Goal: Find specific page/section: Find specific page/section

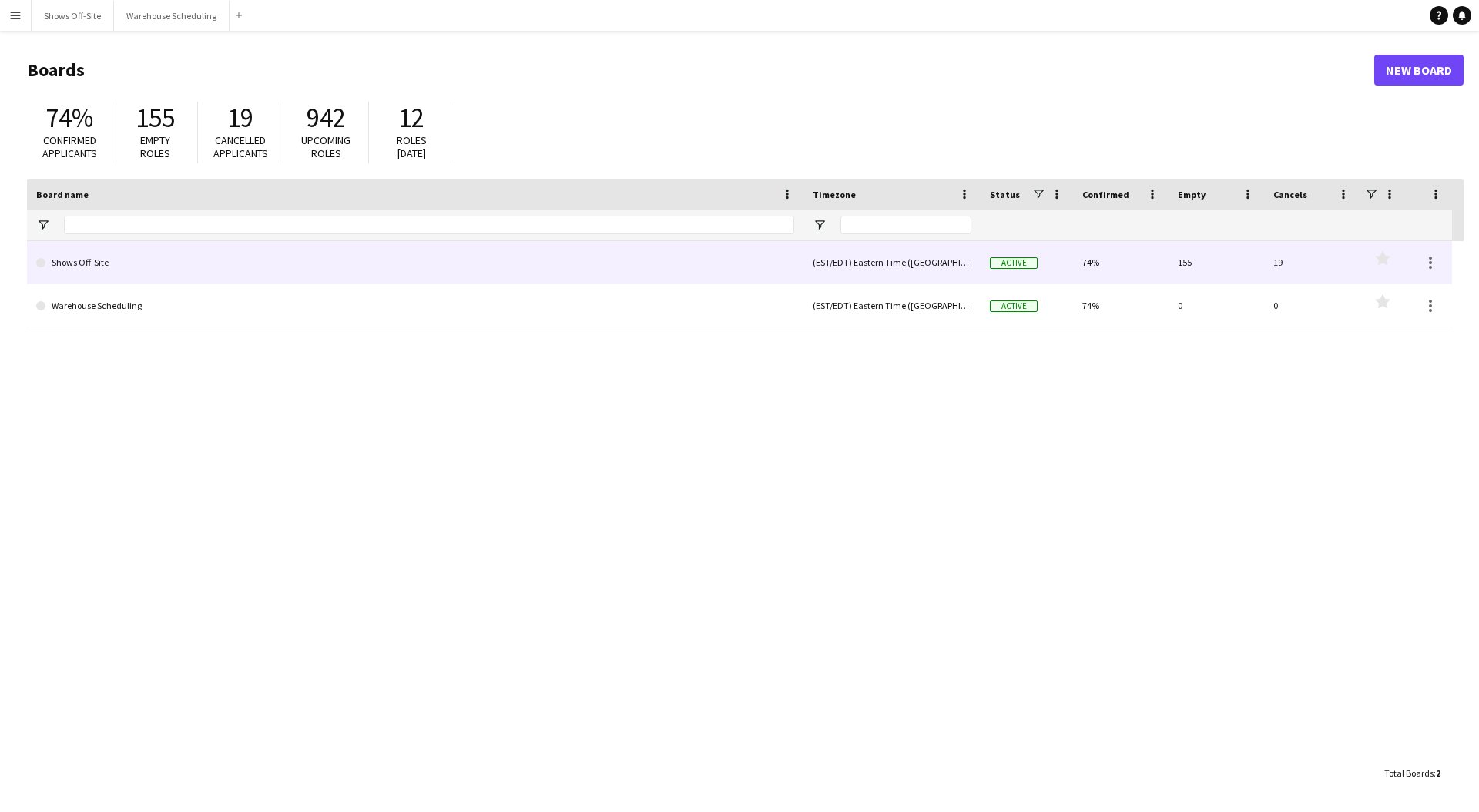
click at [653, 258] on link "Shows Off-Site" at bounding box center [415, 263] width 758 height 43
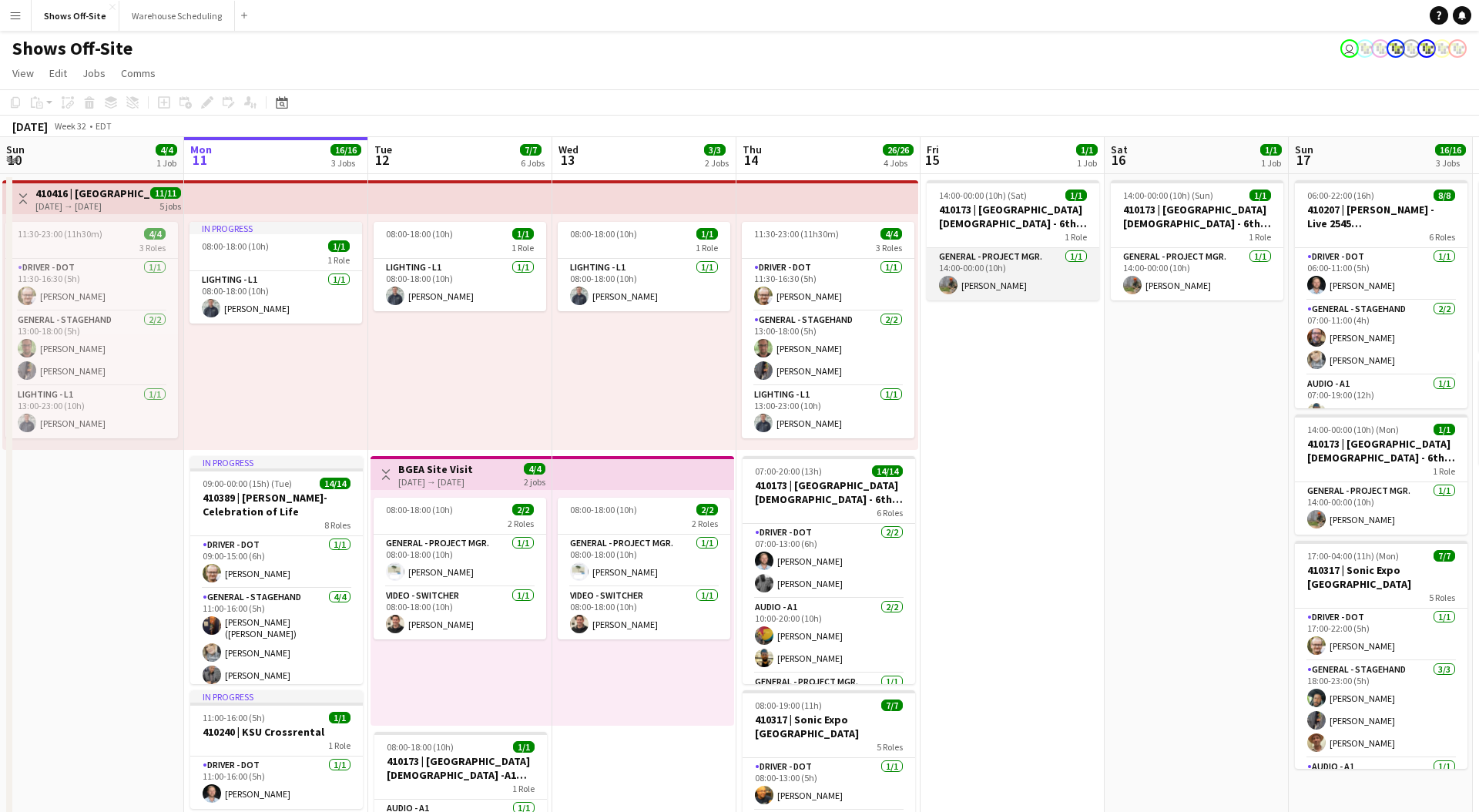
click at [1001, 281] on app-card-role "General - Project Mgr. [DATE] 14:00-00:00 (10h) [PERSON_NAME]" at bounding box center [1013, 274] width 173 height 52
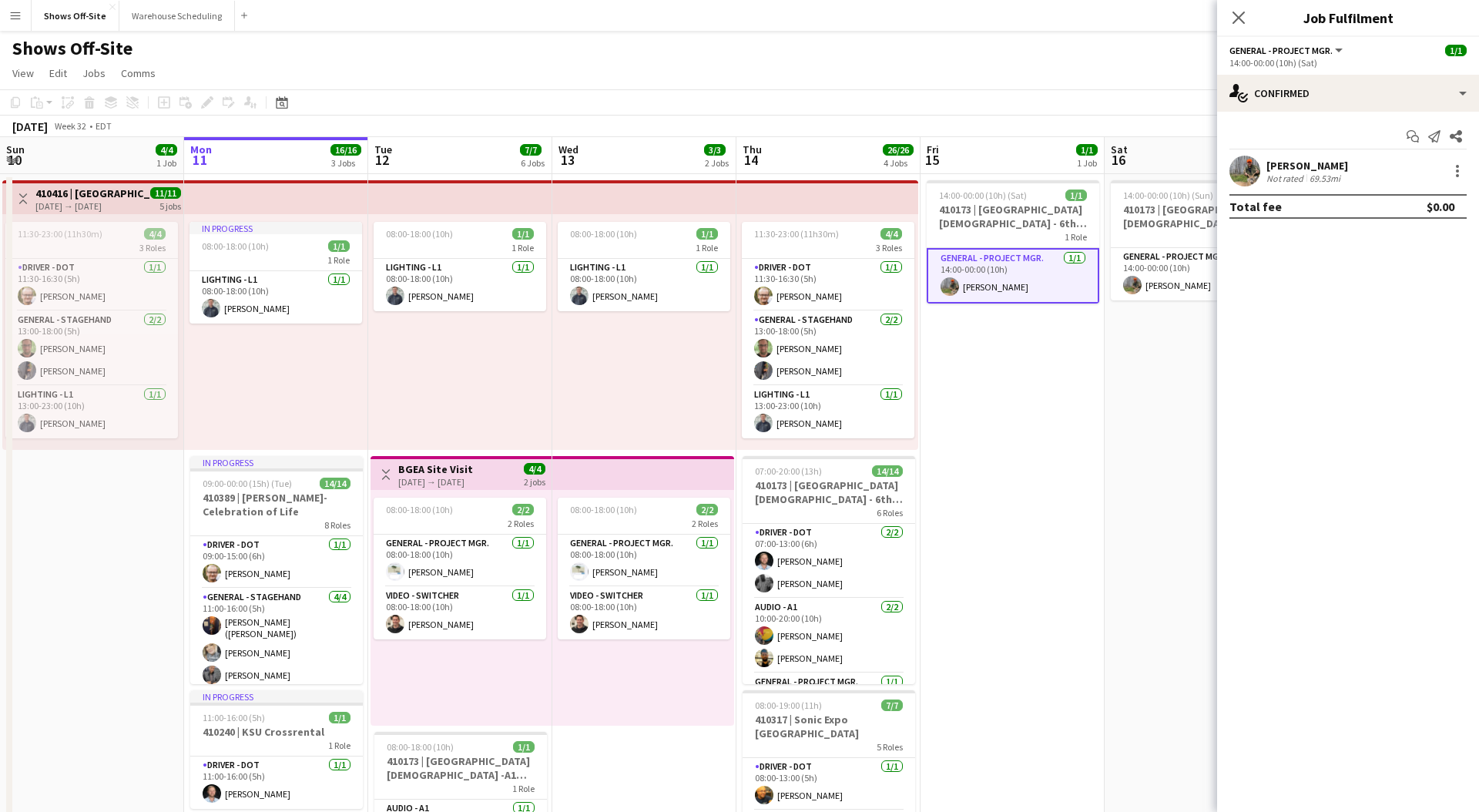
click at [1080, 500] on app-date-cell "14:00-00:00 (10h) (Sat) 1/1 410173 | [GEOGRAPHIC_DATA][DEMOGRAPHIC_DATA] - 6th …" at bounding box center [1012, 720] width 184 height 1092
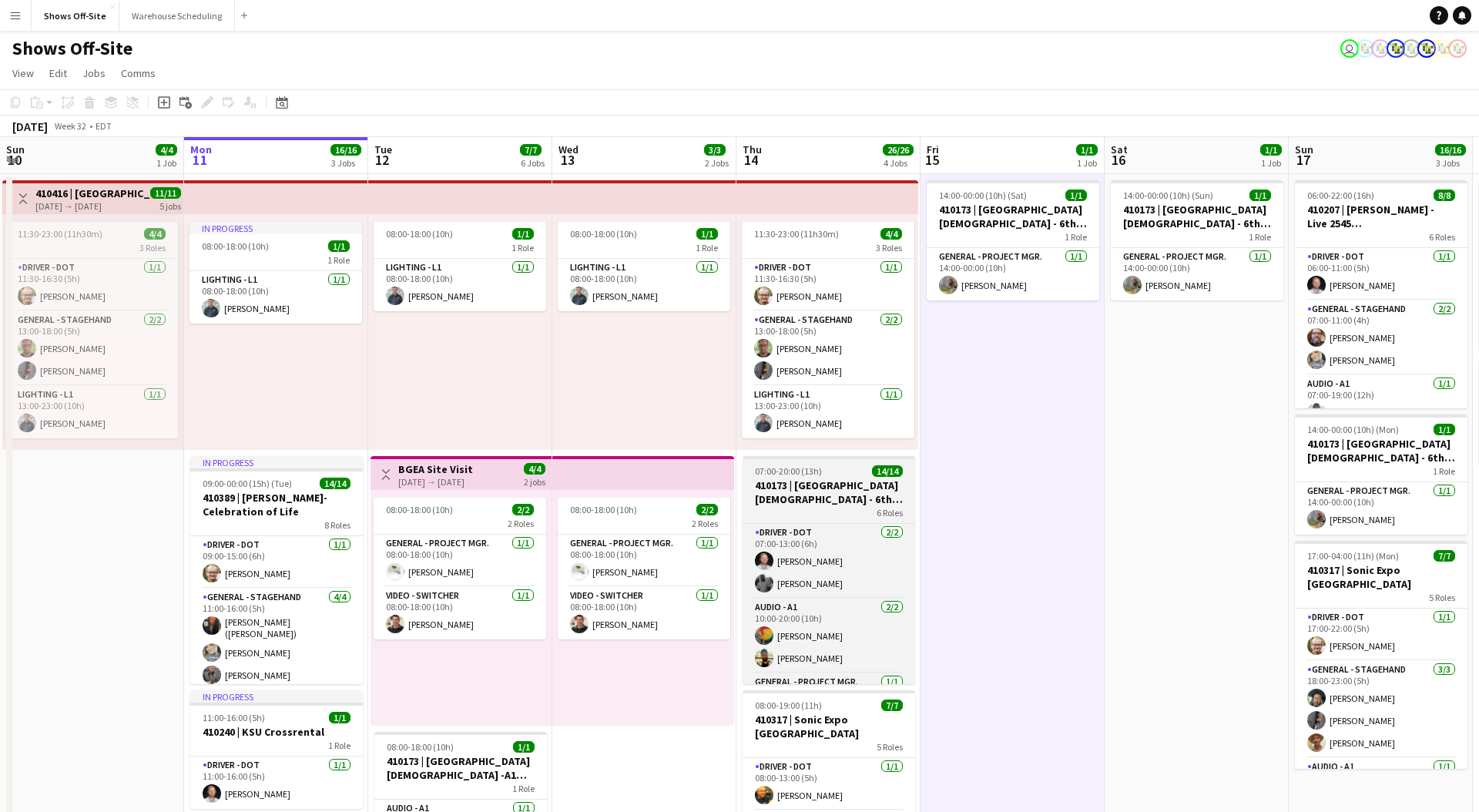
click at [839, 495] on h3 "410173 | [GEOGRAPHIC_DATA][DEMOGRAPHIC_DATA] - 6th Grade Fall Camp FFA 2025" at bounding box center [829, 492] width 173 height 27
